Goal: Task Accomplishment & Management: Use online tool/utility

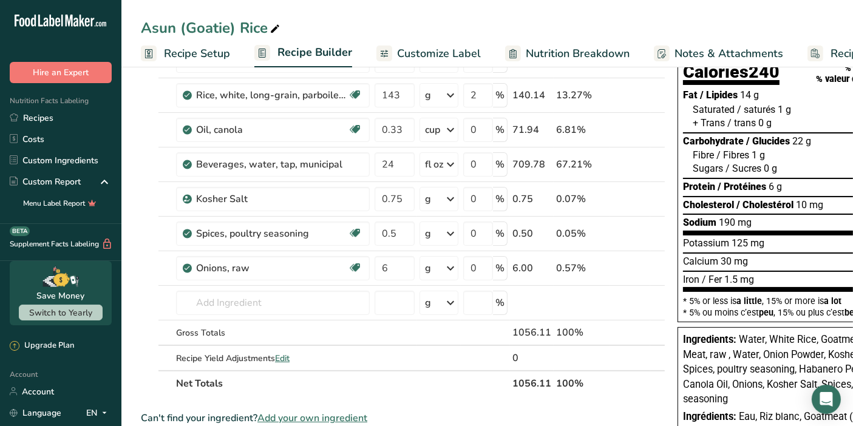
scroll to position [0, 60]
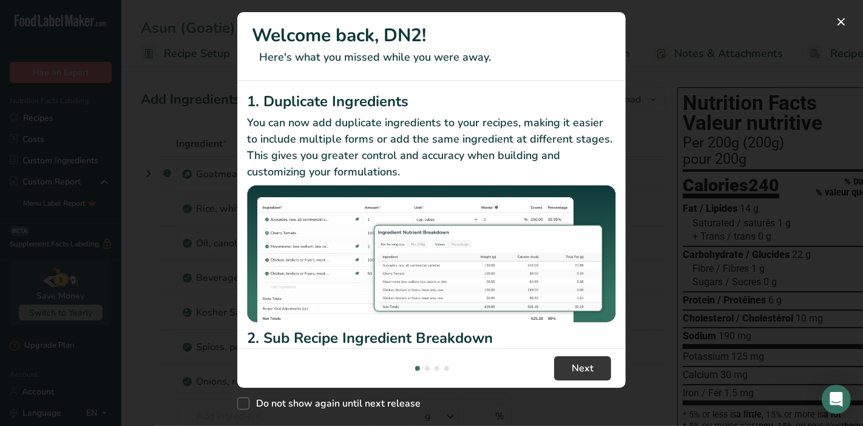
click at [588, 353] on footer "Next" at bounding box center [431, 368] width 389 height 39
click at [585, 370] on span "Next" at bounding box center [583, 368] width 22 height 15
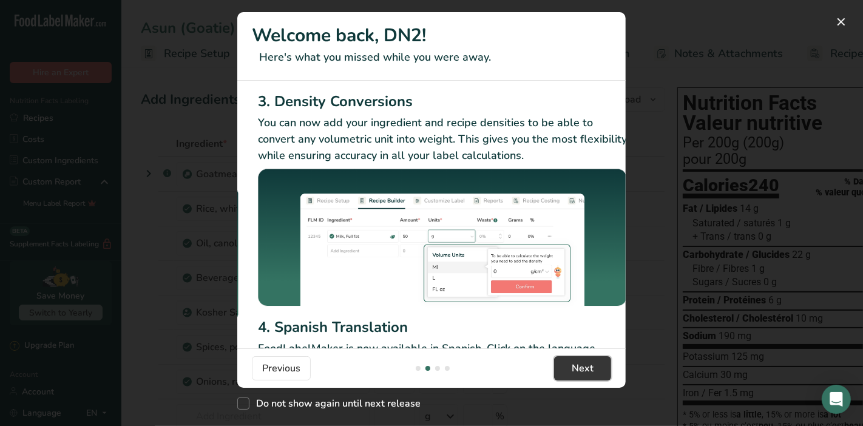
click at [580, 378] on button "Next" at bounding box center [582, 368] width 57 height 24
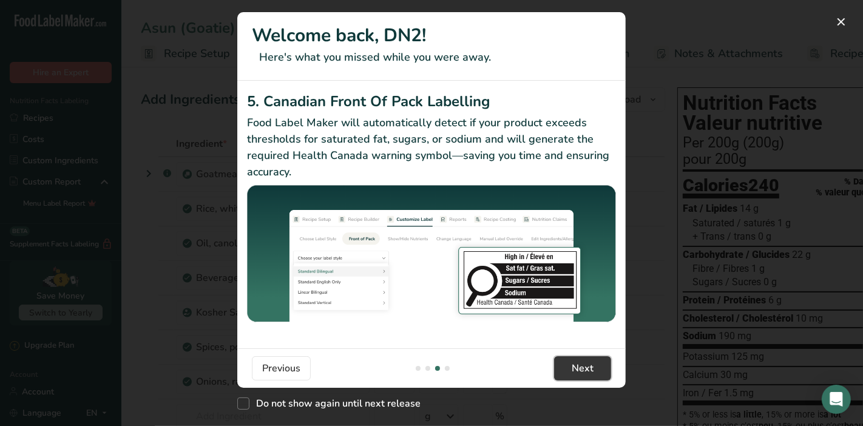
click at [580, 378] on button "Next" at bounding box center [582, 368] width 57 height 24
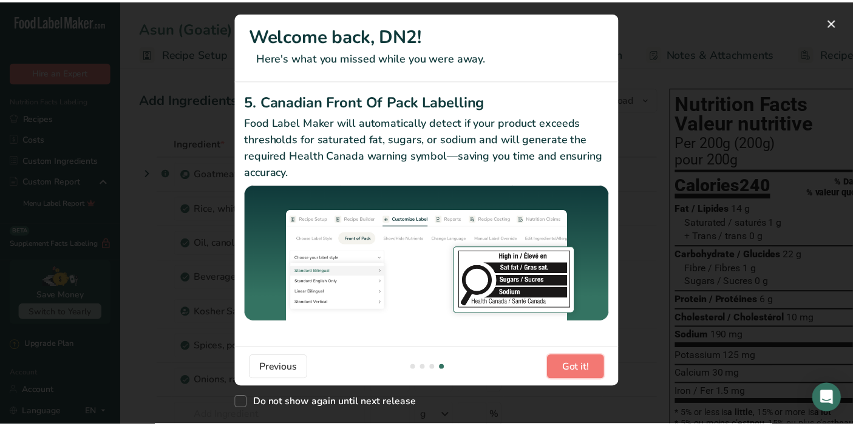
scroll to position [0, 1155]
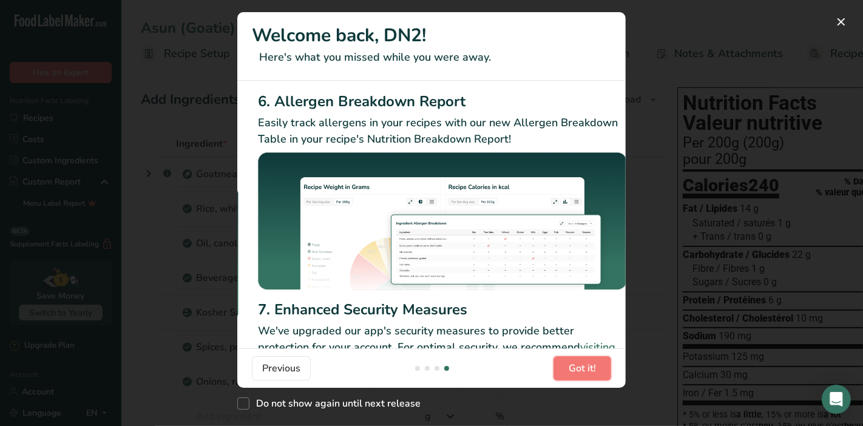
click at [580, 378] on button "Got it!" at bounding box center [583, 368] width 58 height 24
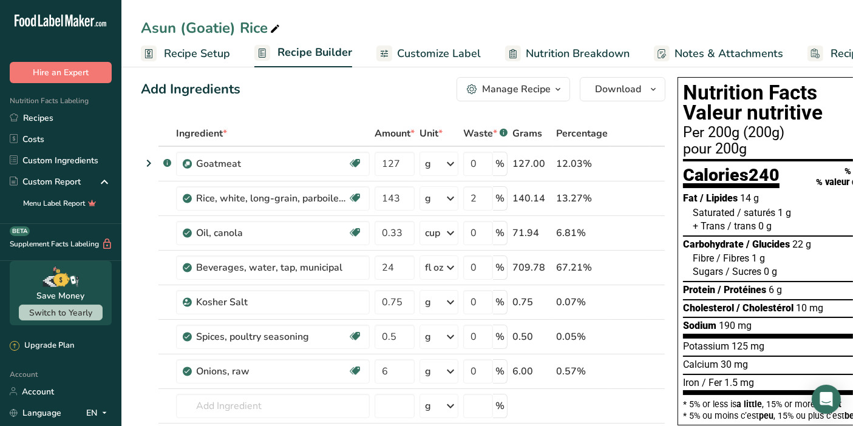
scroll to position [0, 0]
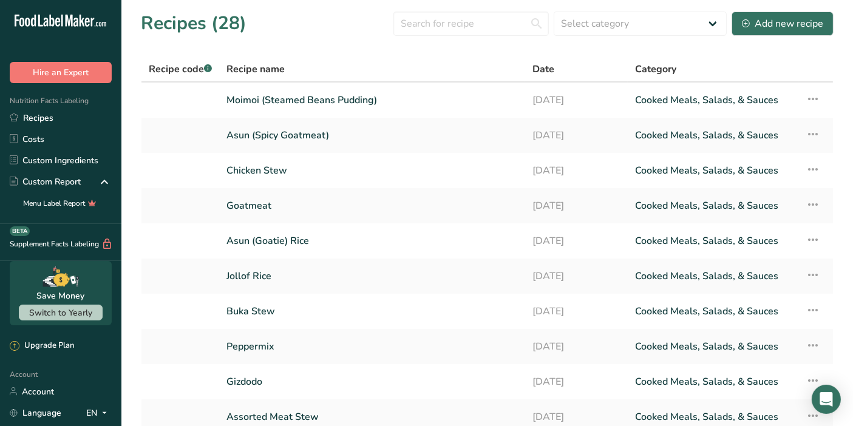
click at [255, 277] on link "Jollof Rice" at bounding box center [371, 277] width 291 height 26
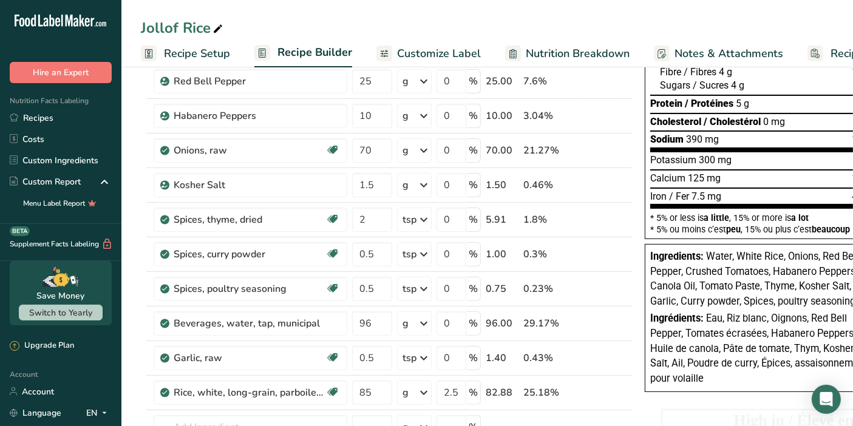
scroll to position [177, 0]
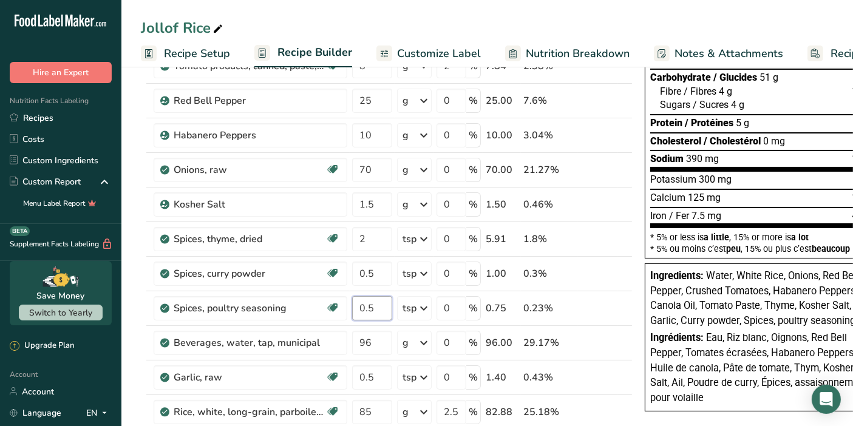
drag, startPoint x: 375, startPoint y: 305, endPoint x: 339, endPoint y: 307, distance: 35.9
click at [339, 307] on tr "Spices, poultry seasoning Dairy free Gluten free Vegan Vegetarian Soy free 0.5 …" at bounding box center [386, 308] width 491 height 35
type input "2"
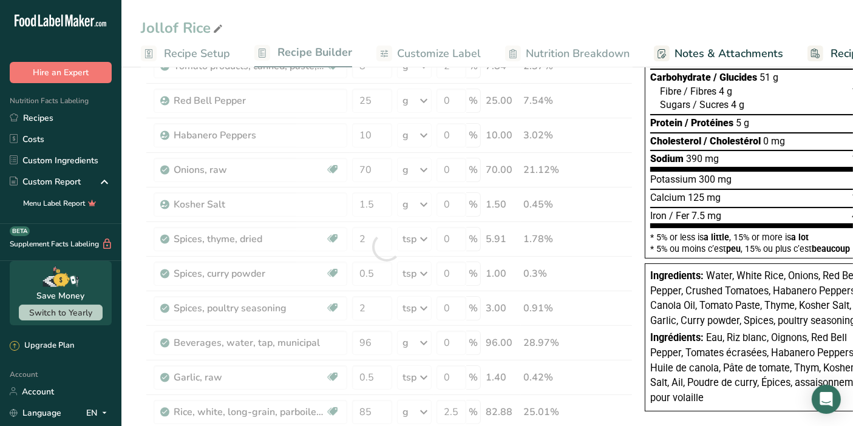
click at [491, 27] on div "Jollof Rice Recipe Setup Recipe Builder Customize Label Nutrition Breakdown Not…" at bounding box center [487, 416] width 732 height 1060
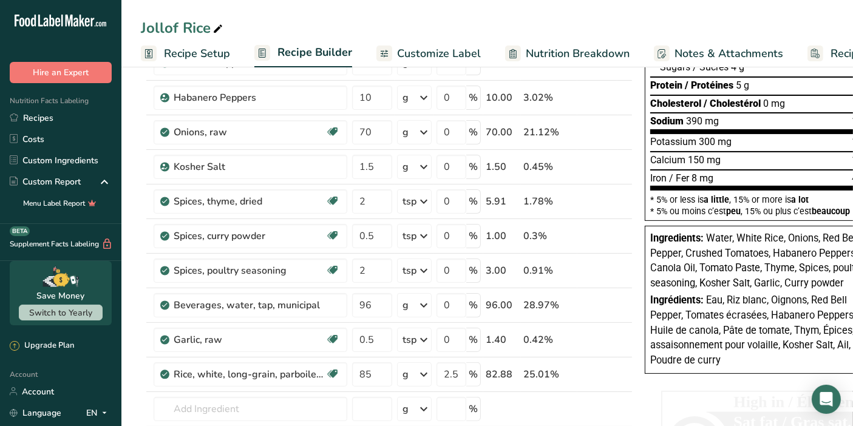
scroll to position [175, 0]
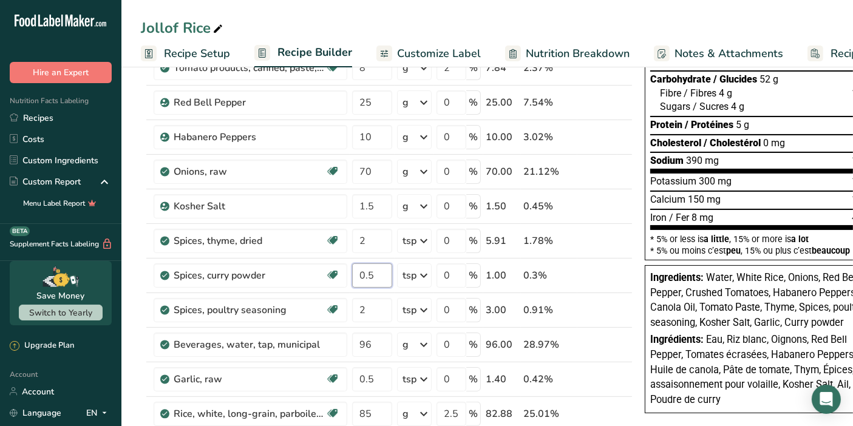
click at [381, 278] on input "0.5" at bounding box center [372, 276] width 40 height 24
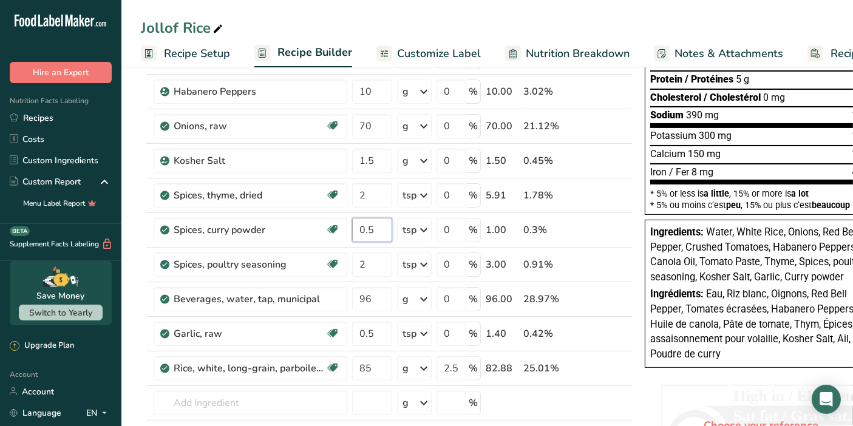
scroll to position [236, 0]
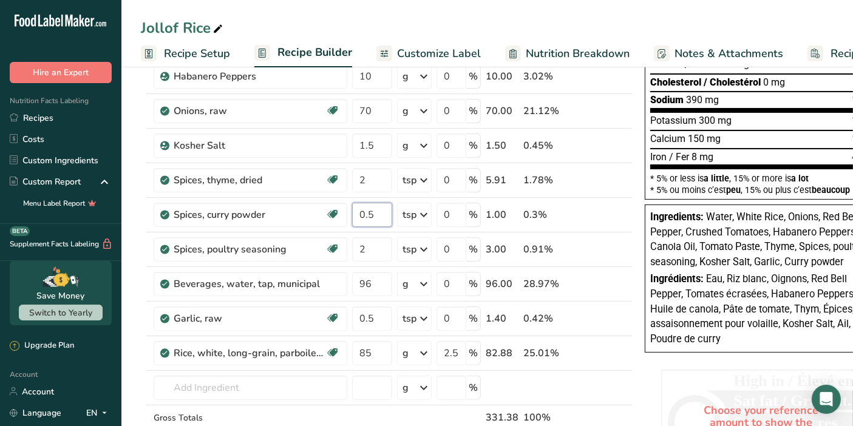
drag, startPoint x: 377, startPoint y: 213, endPoint x: 356, endPoint y: 213, distance: 20.7
click at [356, 213] on input "0.5" at bounding box center [372, 215] width 40 height 24
type input "1"
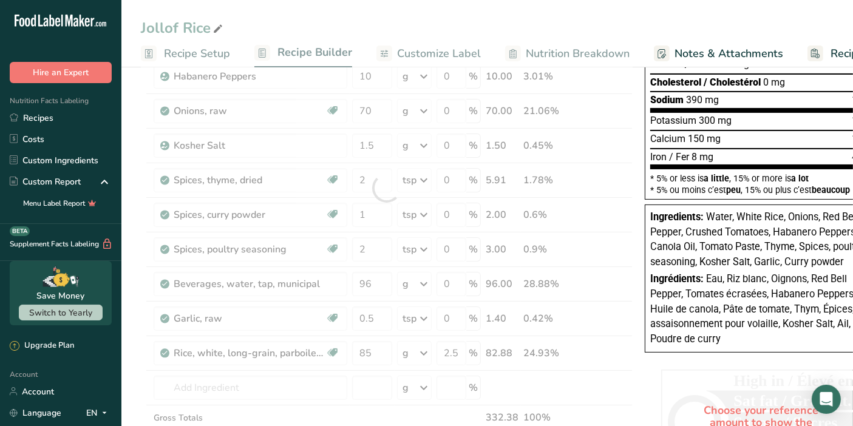
click at [617, 19] on div "Jollof Rice Recipe Setup Recipe Builder Customize Label Nutrition Breakdown Not…" at bounding box center [487, 357] width 732 height 1060
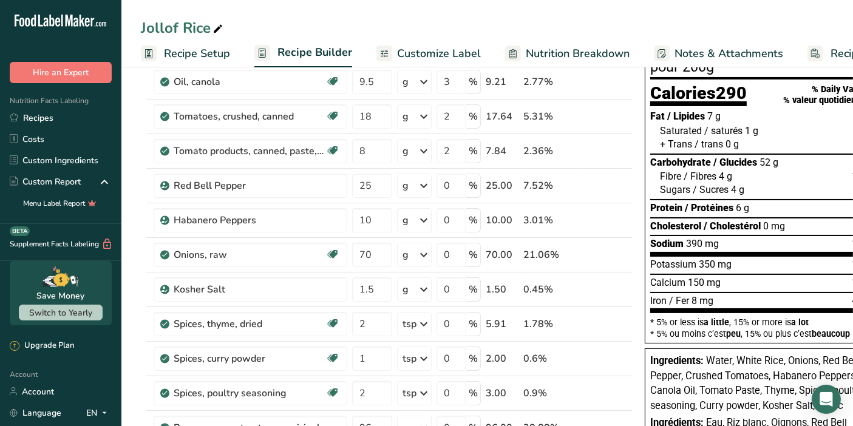
scroll to position [94, 0]
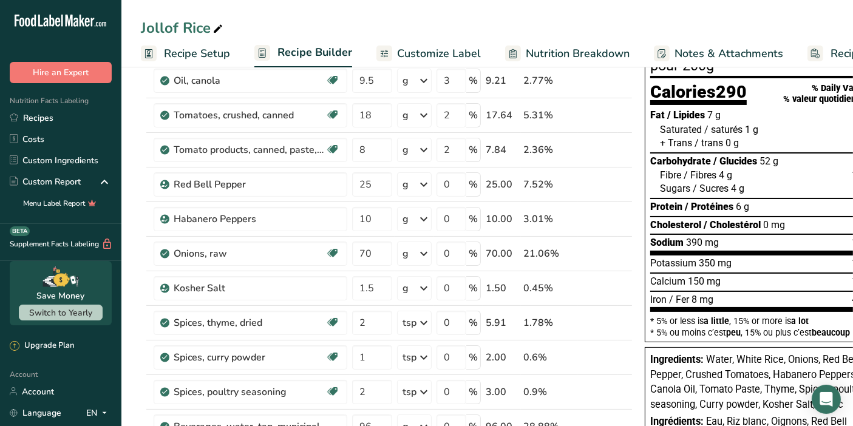
click at [421, 324] on icon at bounding box center [424, 323] width 15 height 22
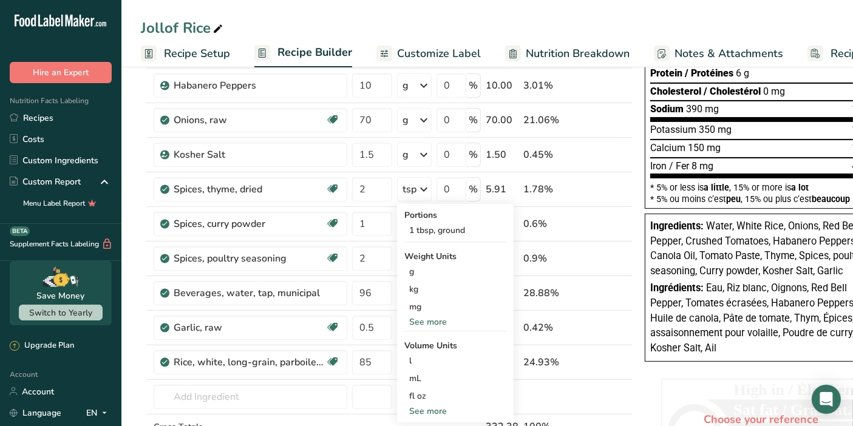
scroll to position [246, 0]
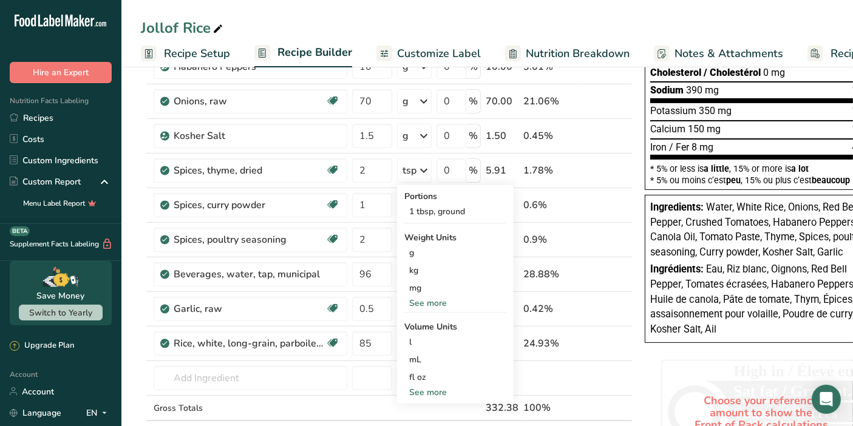
click at [442, 298] on div "See more" at bounding box center [455, 303] width 102 height 13
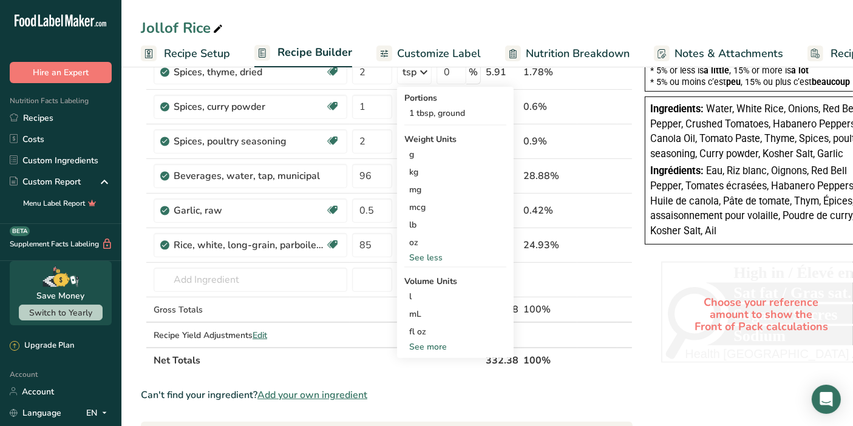
scroll to position [348, 0]
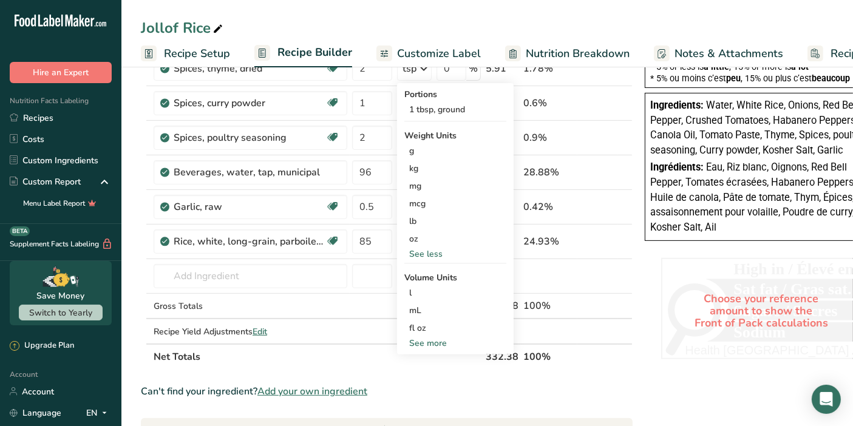
click at [434, 337] on div "See more" at bounding box center [455, 343] width 102 height 13
click at [434, 346] on div "tbsp" at bounding box center [455, 345] width 92 height 13
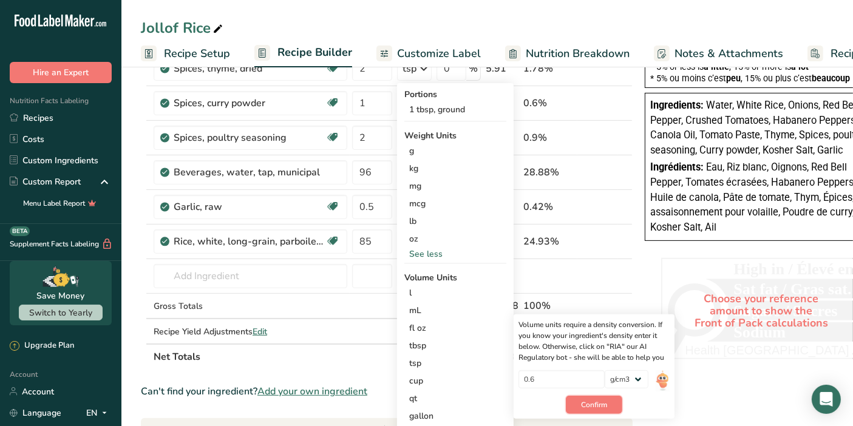
click at [594, 408] on button "Confirm" at bounding box center [594, 405] width 56 height 18
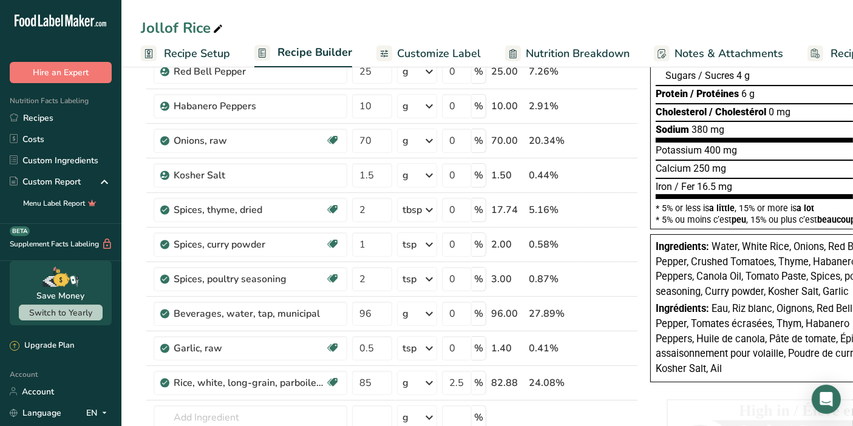
scroll to position [200, 0]
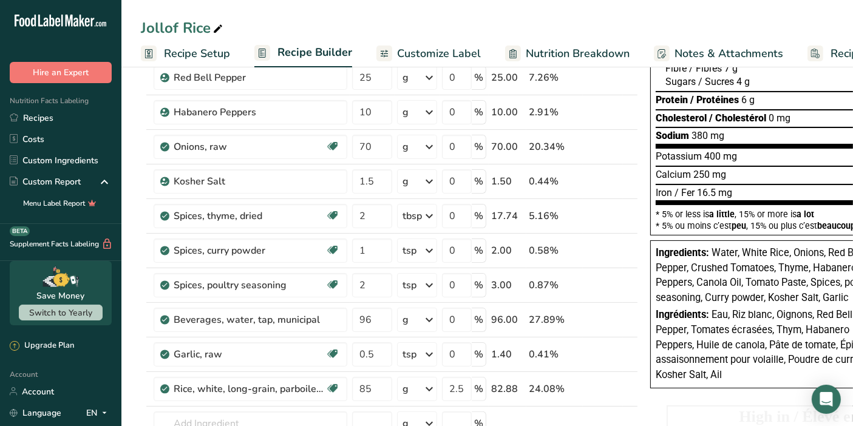
click at [434, 248] on icon at bounding box center [429, 251] width 15 height 22
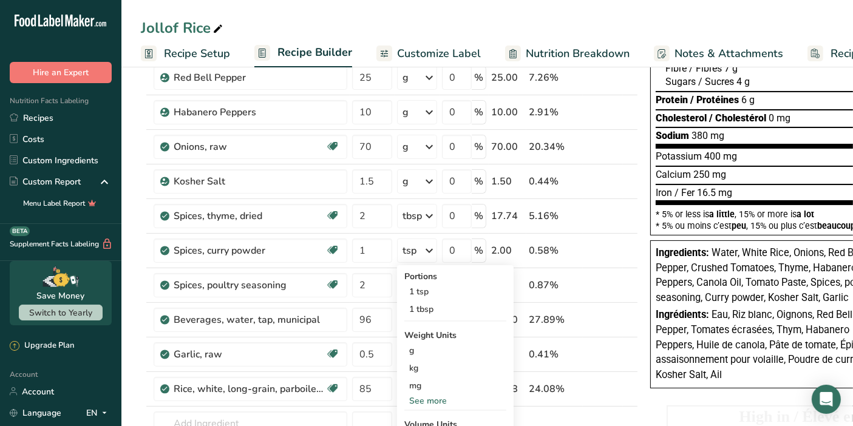
click at [444, 305] on div "1 tbsp" at bounding box center [455, 310] width 102 height 18
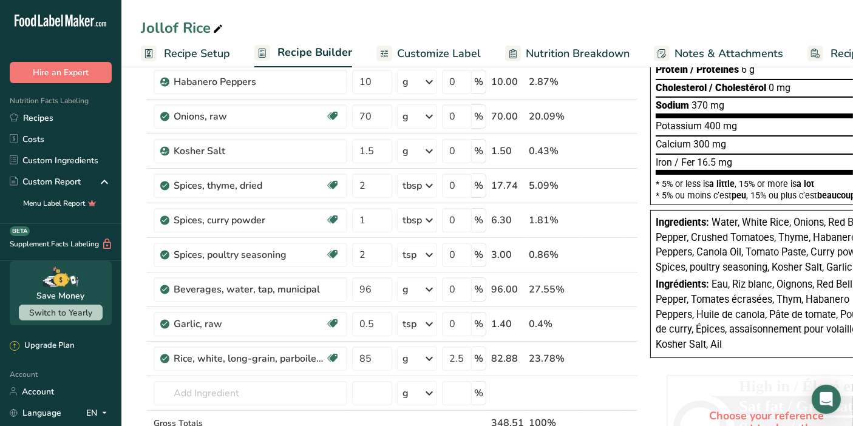
scroll to position [232, 0]
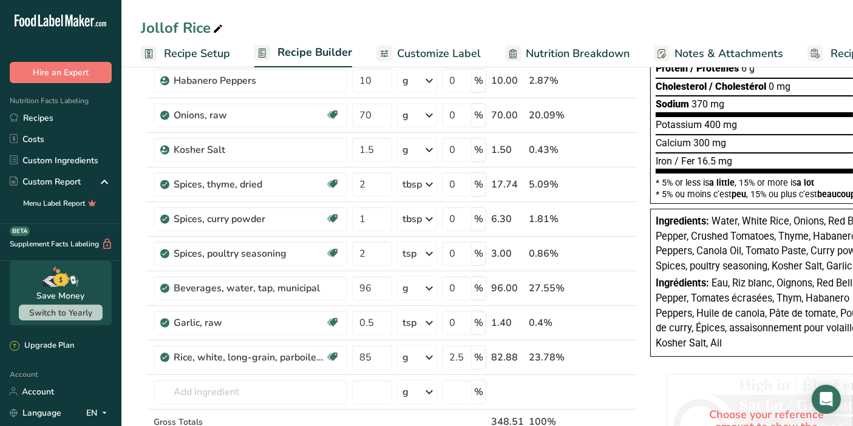
click at [430, 287] on icon at bounding box center [429, 288] width 15 height 22
click at [422, 332] on div "1 fl oz" at bounding box center [455, 330] width 102 height 18
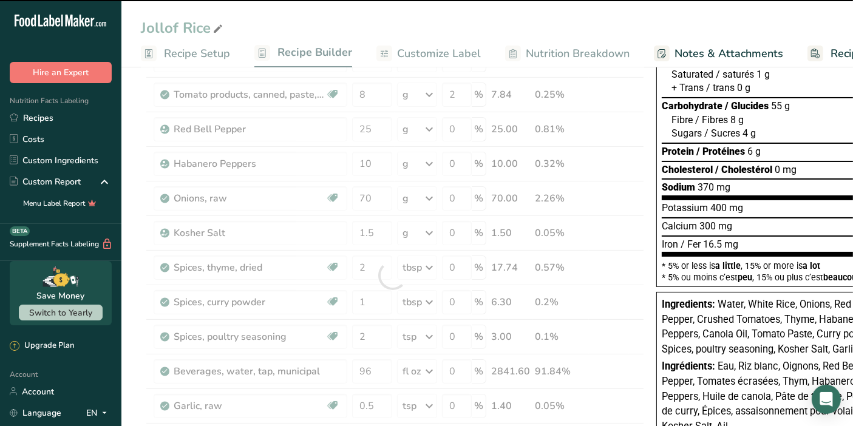
scroll to position [151, 0]
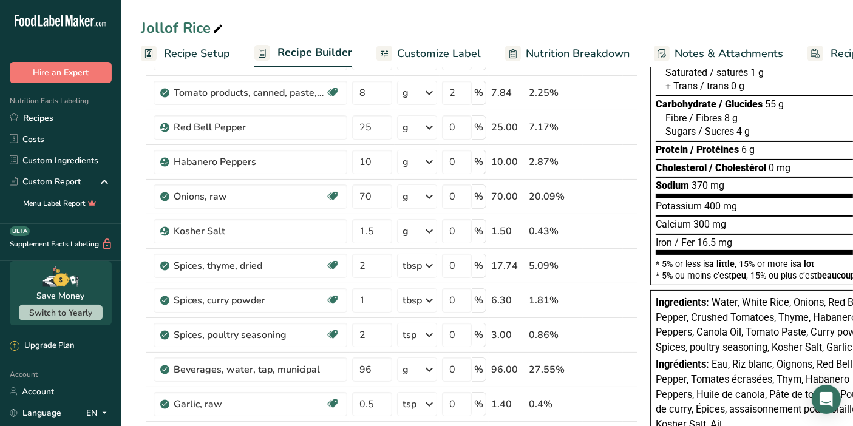
click at [432, 373] on icon at bounding box center [429, 370] width 15 height 22
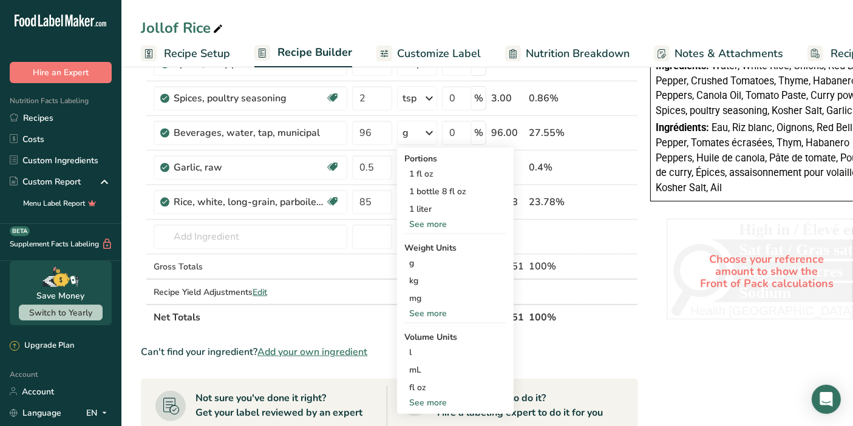
scroll to position [390, 0]
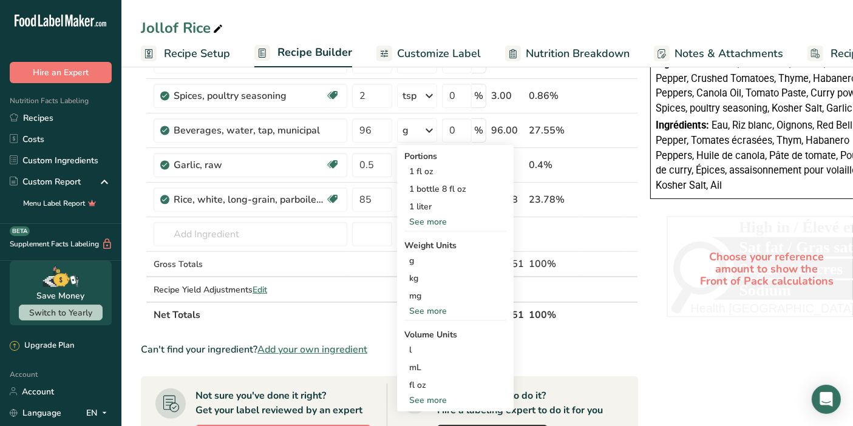
click at [429, 381] on div "fl oz" at bounding box center [455, 385] width 92 height 13
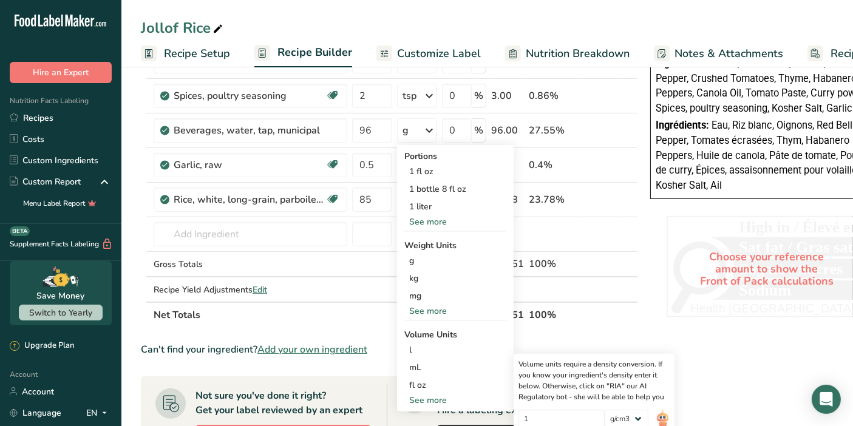
click at [429, 381] on div "fl oz" at bounding box center [455, 385] width 92 height 13
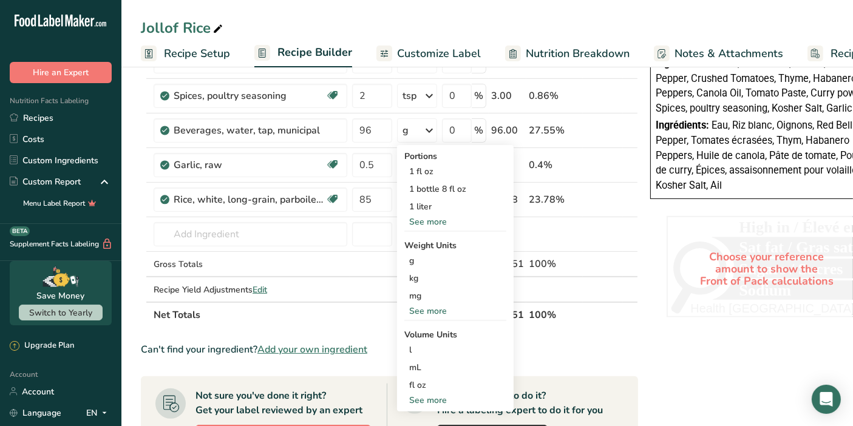
click at [443, 383] on div "fl oz" at bounding box center [455, 385] width 92 height 13
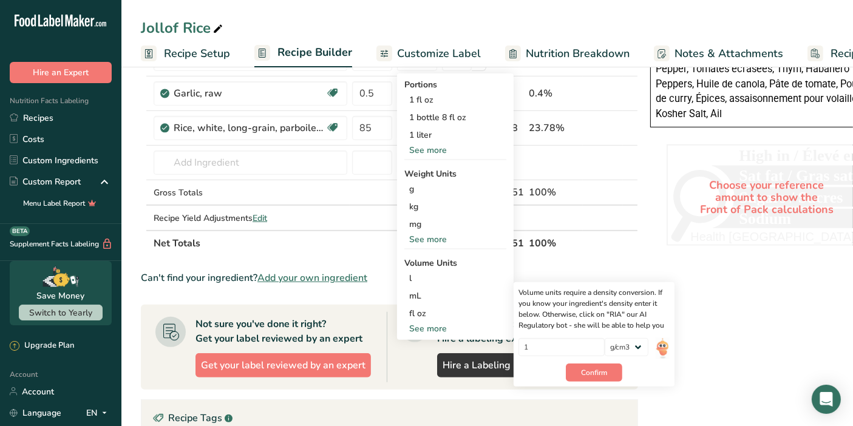
scroll to position [470, 0]
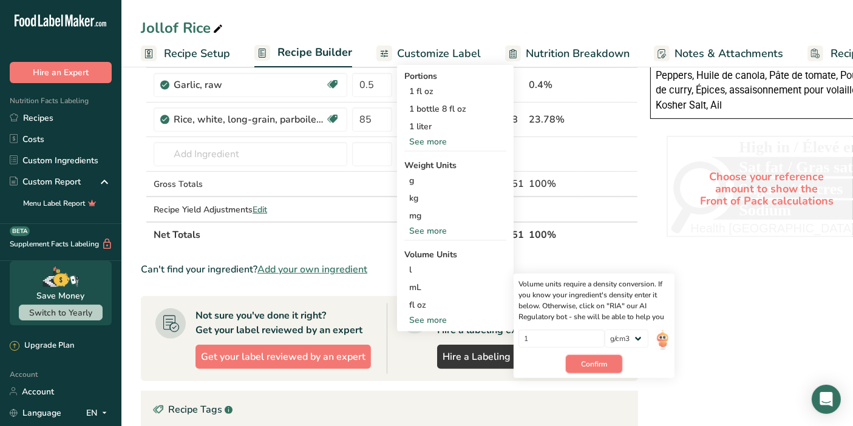
click at [607, 355] on button "Confirm" at bounding box center [594, 364] width 56 height 18
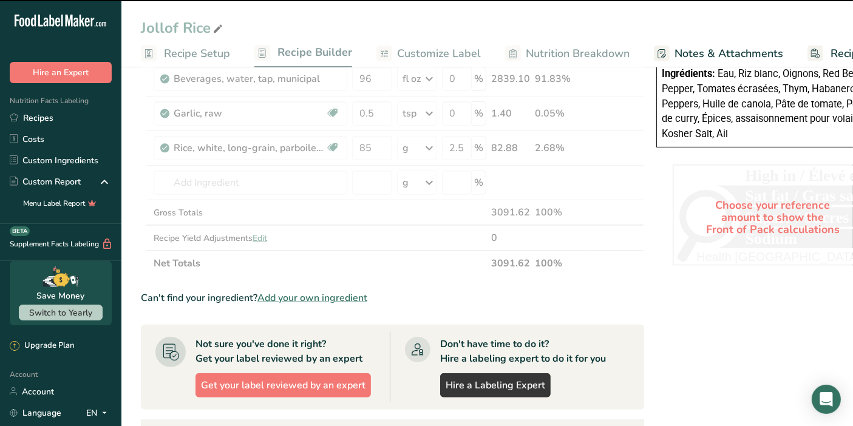
scroll to position [490, 0]
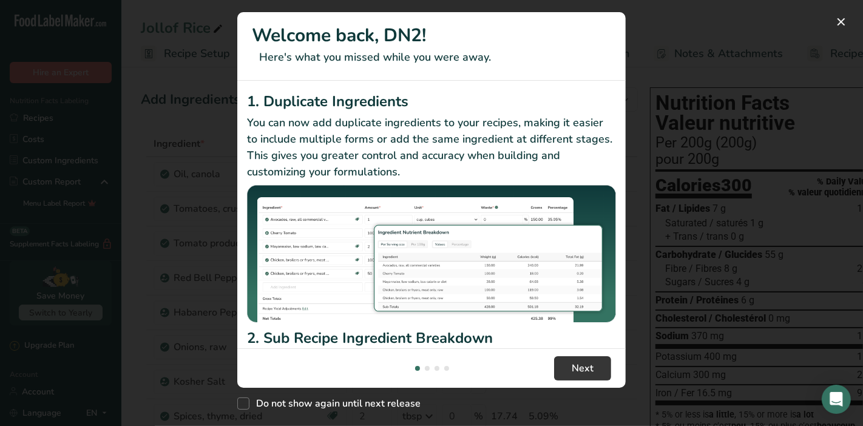
click at [598, 344] on h2 "2. Sub Recipe Ingredient Breakdown" at bounding box center [431, 338] width 369 height 22
click at [595, 368] on button "Next" at bounding box center [582, 368] width 57 height 24
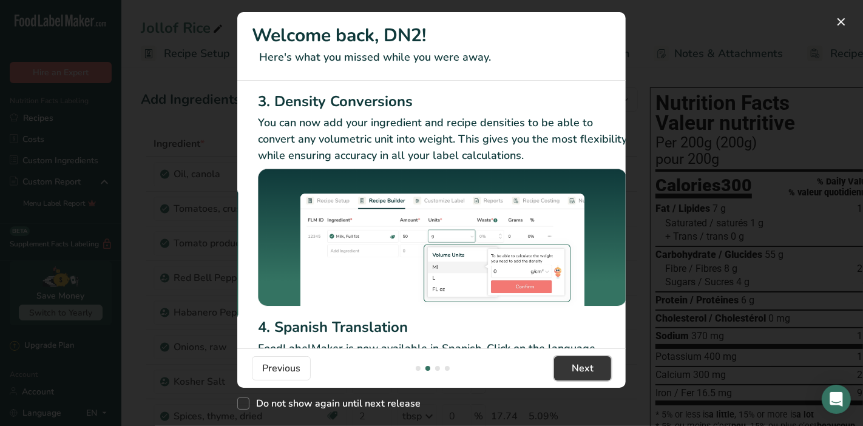
click at [595, 368] on button "Next" at bounding box center [582, 368] width 57 height 24
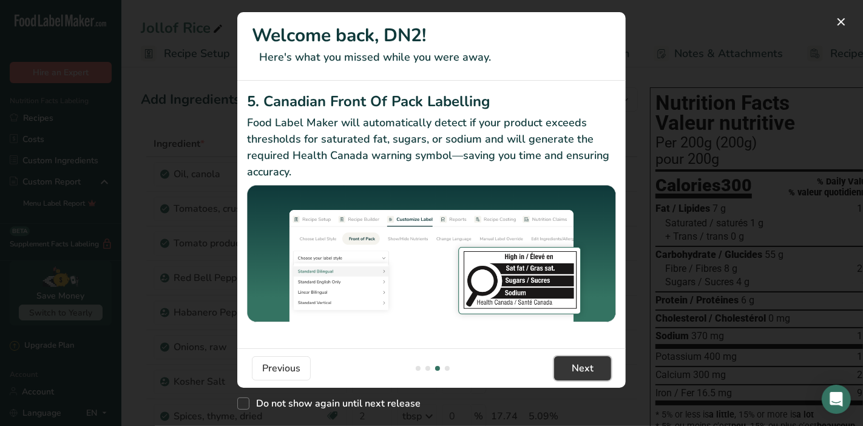
click at [595, 368] on button "Next" at bounding box center [582, 368] width 57 height 24
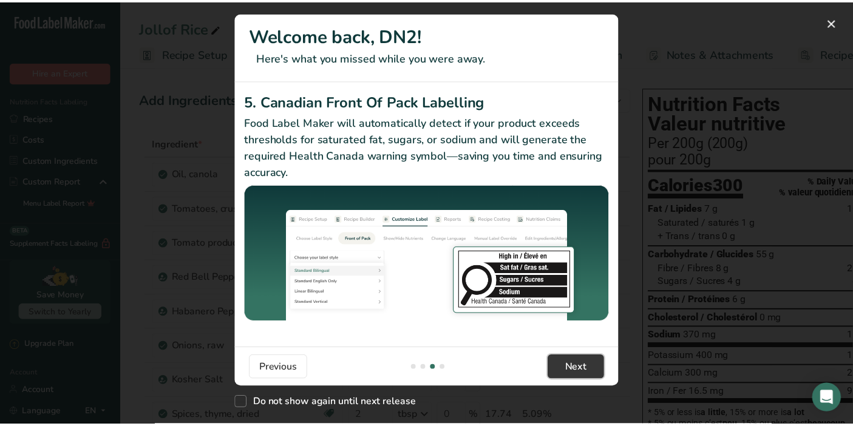
scroll to position [0, 1155]
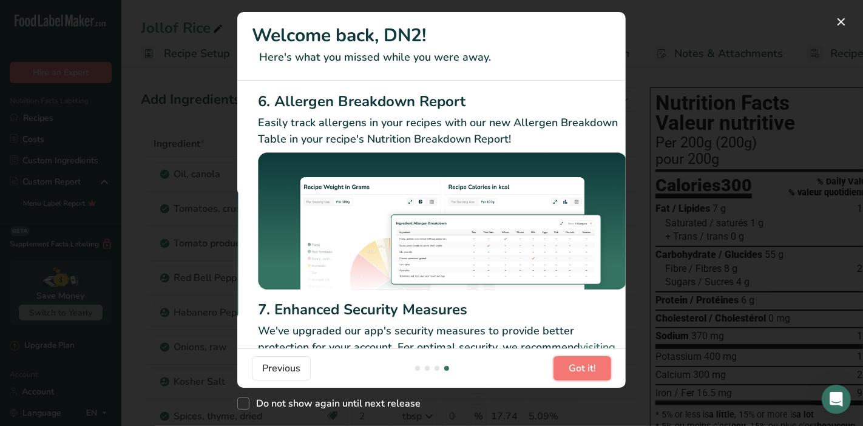
click at [595, 368] on span "Got it!" at bounding box center [582, 368] width 27 height 15
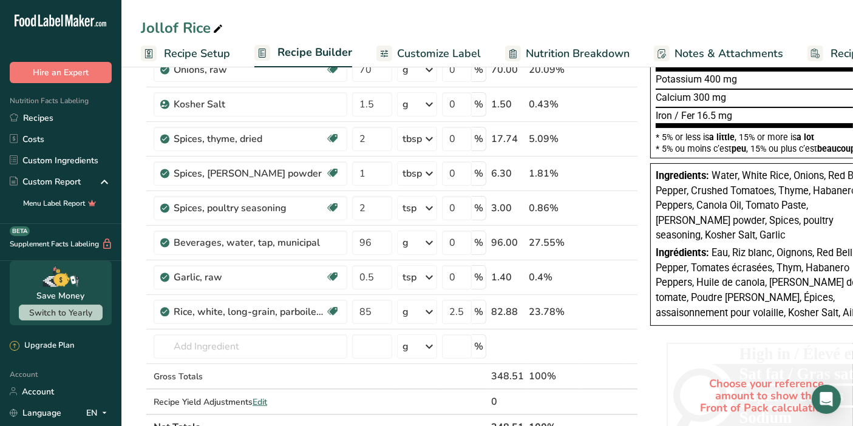
scroll to position [291, 0]
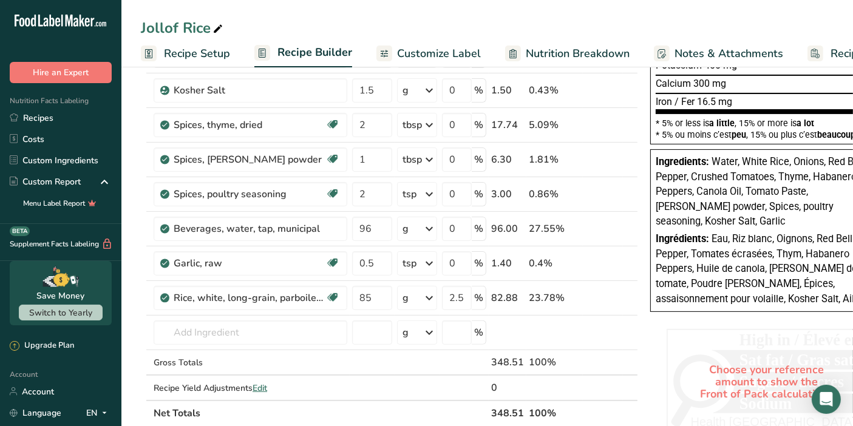
click at [426, 230] on icon at bounding box center [429, 229] width 15 height 22
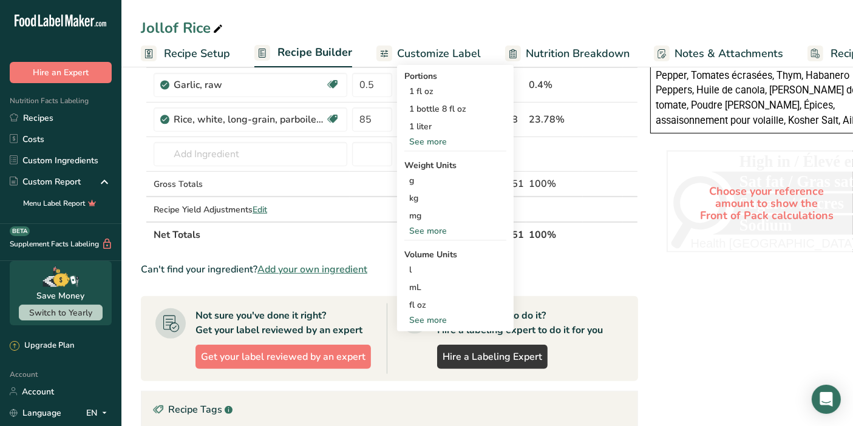
scroll to position [471, 0]
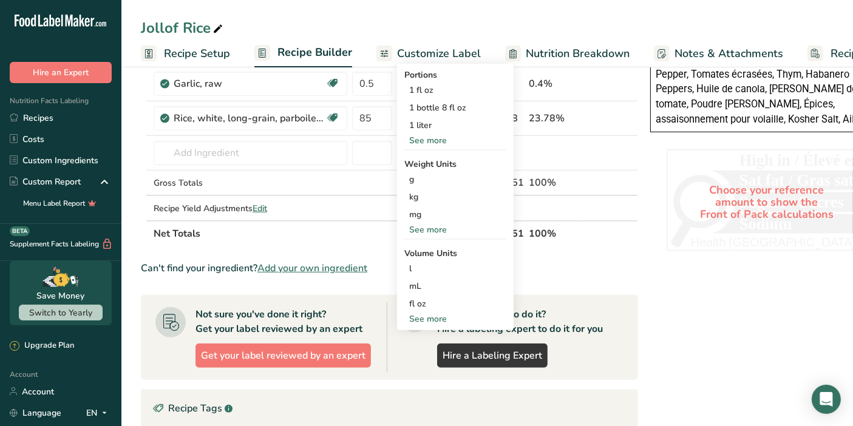
click at [426, 298] on div "fl oz" at bounding box center [455, 304] width 92 height 13
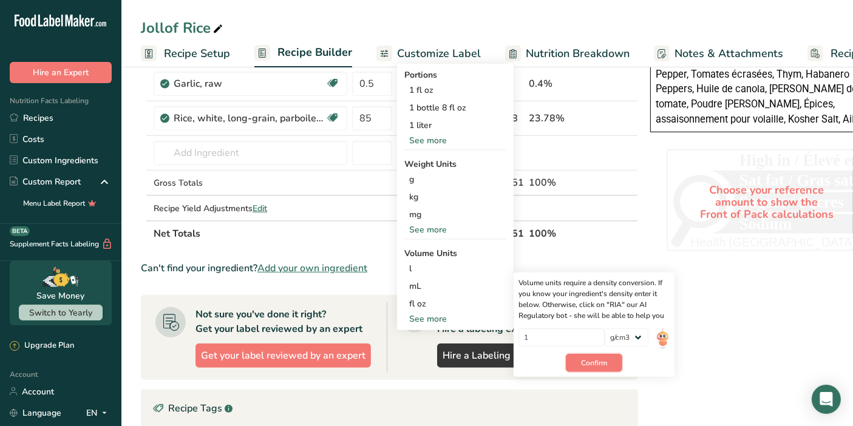
click at [579, 361] on button "Confirm" at bounding box center [594, 363] width 56 height 18
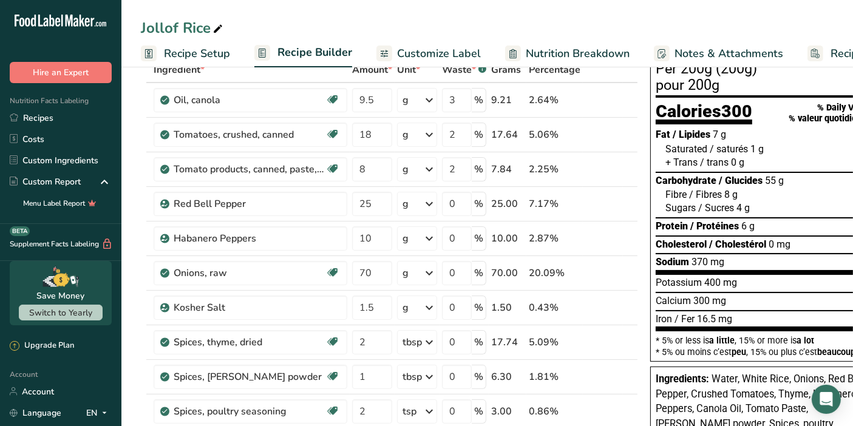
scroll to position [36, 0]
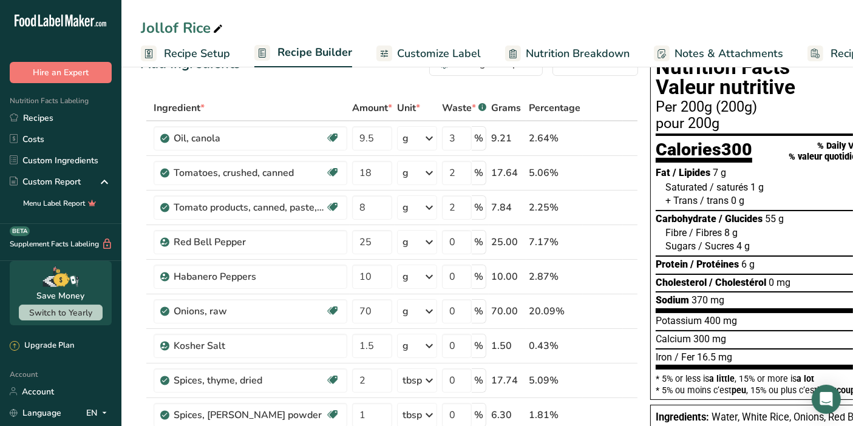
click at [430, 142] on icon at bounding box center [429, 139] width 15 height 22
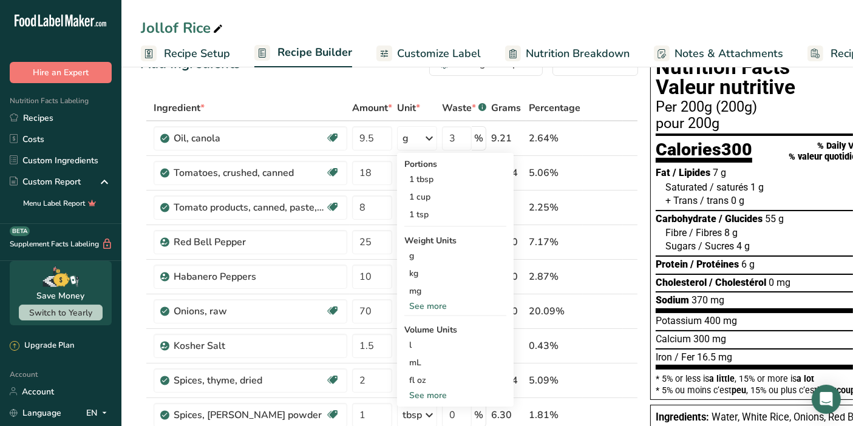
click at [443, 394] on div "See more" at bounding box center [455, 395] width 102 height 13
click at [439, 306] on div "See more" at bounding box center [455, 306] width 102 height 13
click at [428, 324] on div "lb" at bounding box center [455, 327] width 102 height 18
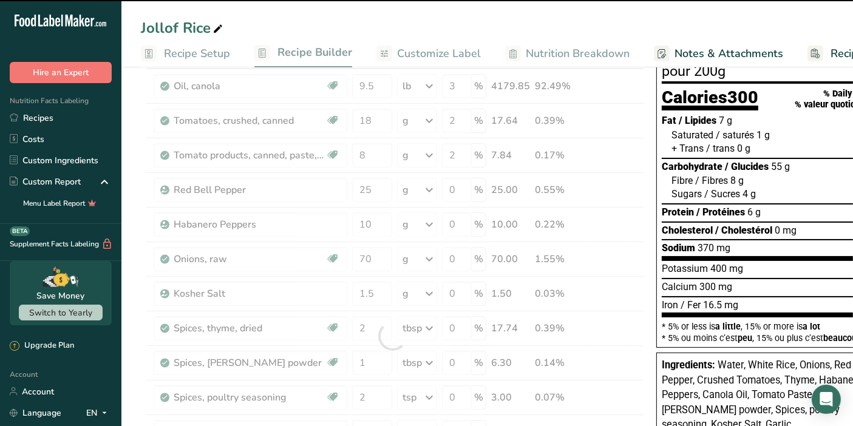
scroll to position [87, 0]
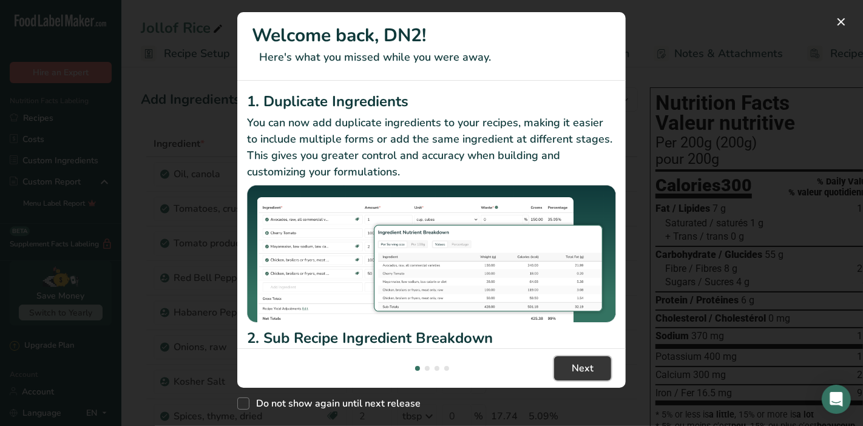
click at [571, 370] on button "Next" at bounding box center [582, 368] width 57 height 24
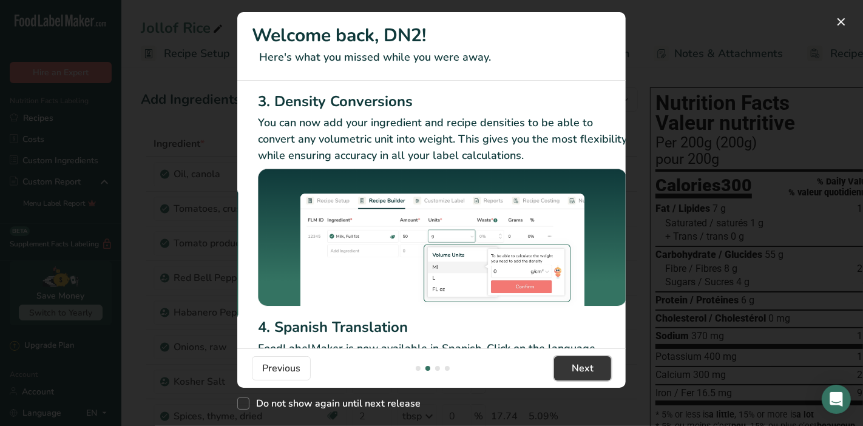
click at [571, 370] on button "Next" at bounding box center [582, 368] width 57 height 24
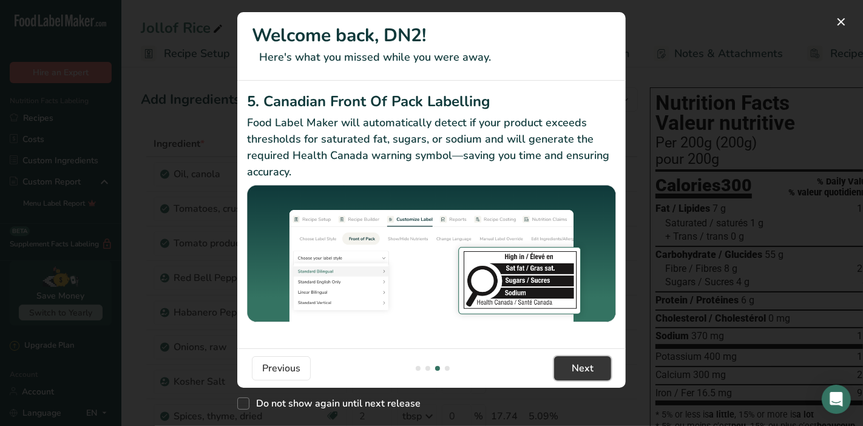
click at [571, 370] on button "Next" at bounding box center [582, 368] width 57 height 24
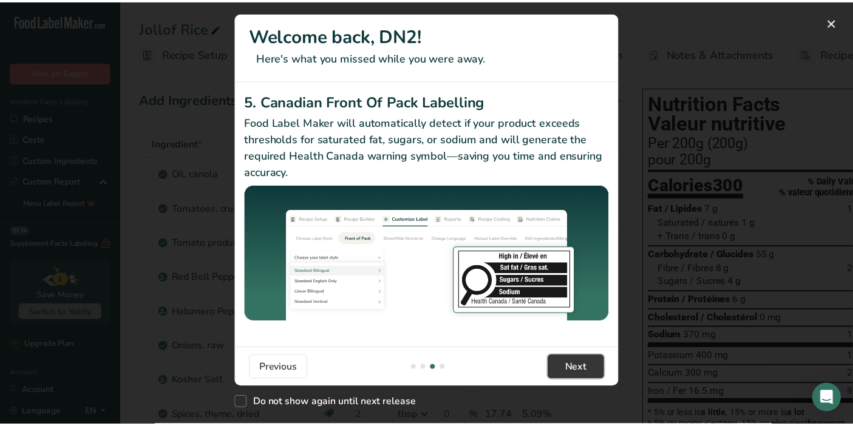
scroll to position [0, 1155]
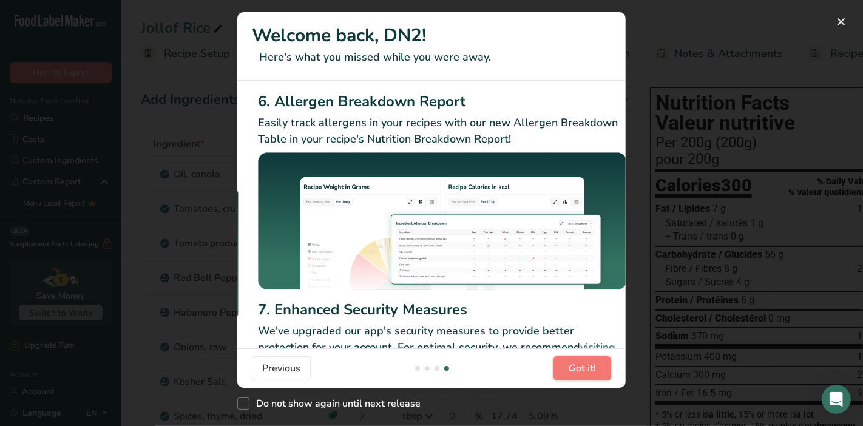
click at [571, 370] on span "Got it!" at bounding box center [582, 368] width 27 height 15
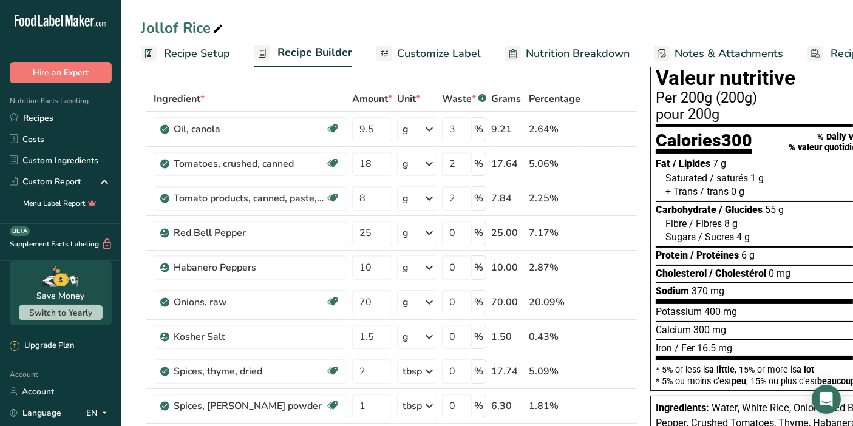
scroll to position [0, 0]
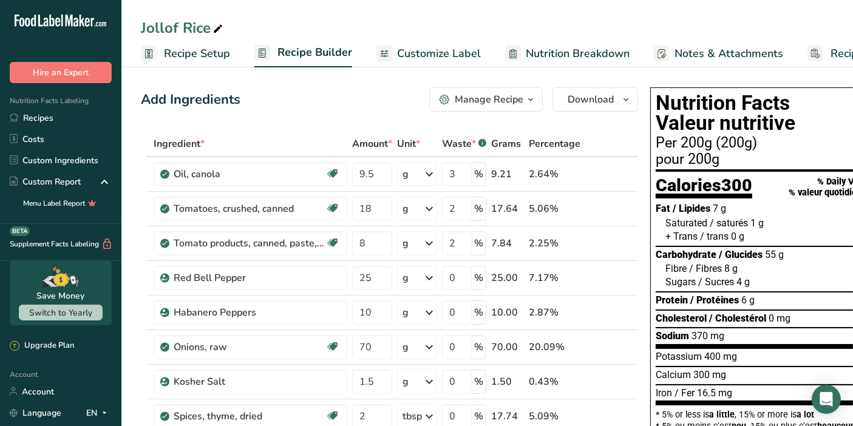
click at [191, 57] on span "Recipe Setup" at bounding box center [197, 54] width 66 height 16
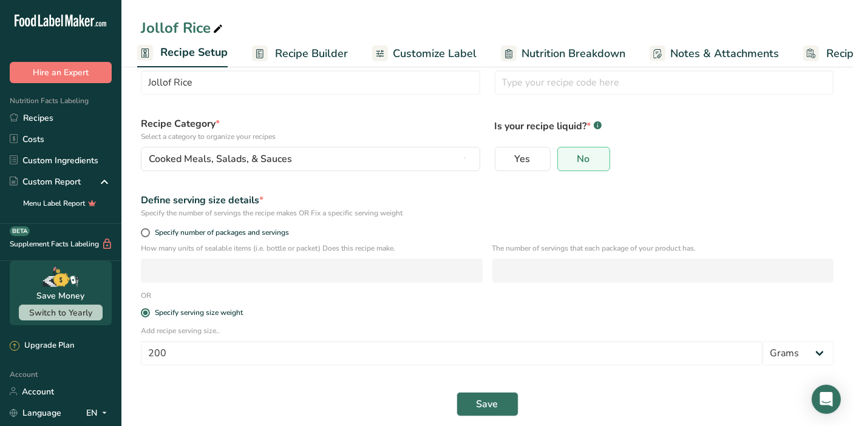
scroll to position [53, 0]
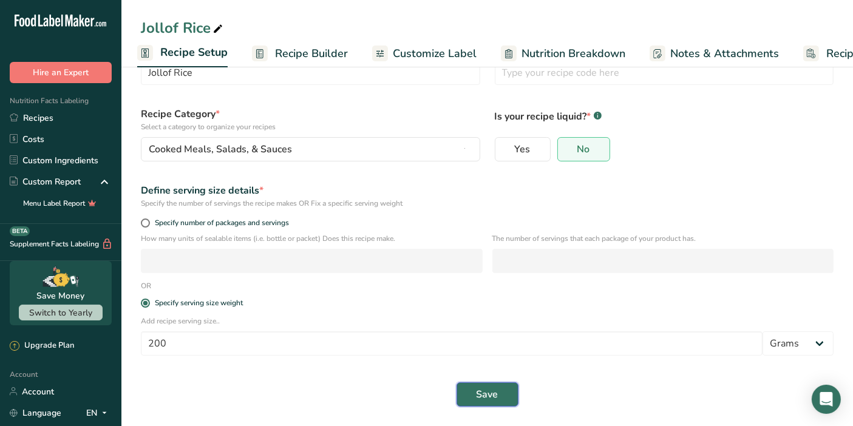
click at [494, 400] on span "Save" at bounding box center [488, 394] width 22 height 15
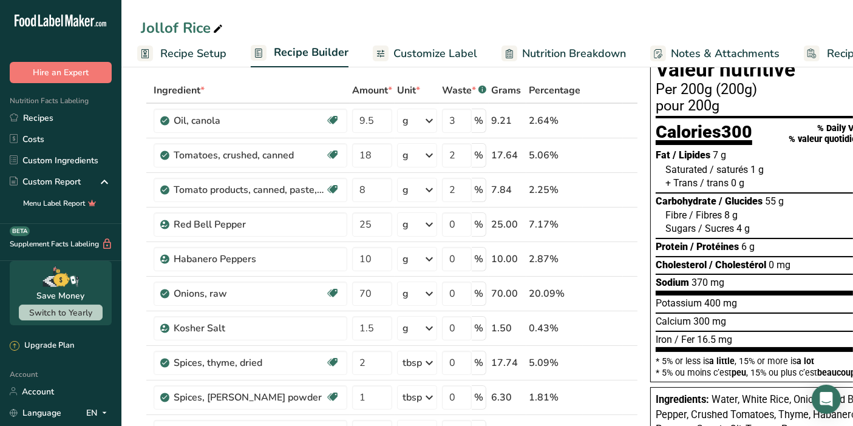
click at [796, 304] on div "Potassium 400 mg 12 %" at bounding box center [767, 303] width 222 height 13
click at [432, 120] on icon at bounding box center [429, 121] width 15 height 22
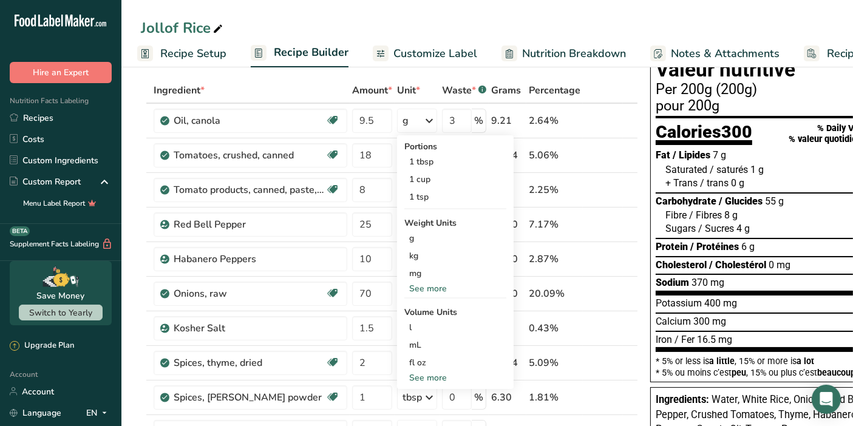
click at [435, 376] on div "See more" at bounding box center [455, 378] width 102 height 13
click at [438, 290] on div "See more" at bounding box center [455, 288] width 102 height 13
click at [423, 308] on div "lb" at bounding box center [455, 309] width 102 height 18
